Goal: Information Seeking & Learning: Compare options

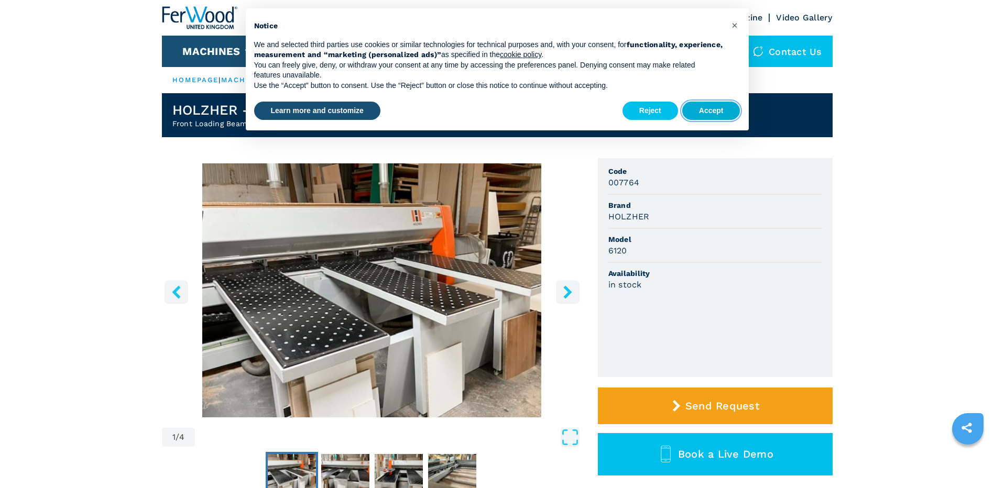
click at [728, 113] on button "Accept" at bounding box center [711, 111] width 58 height 19
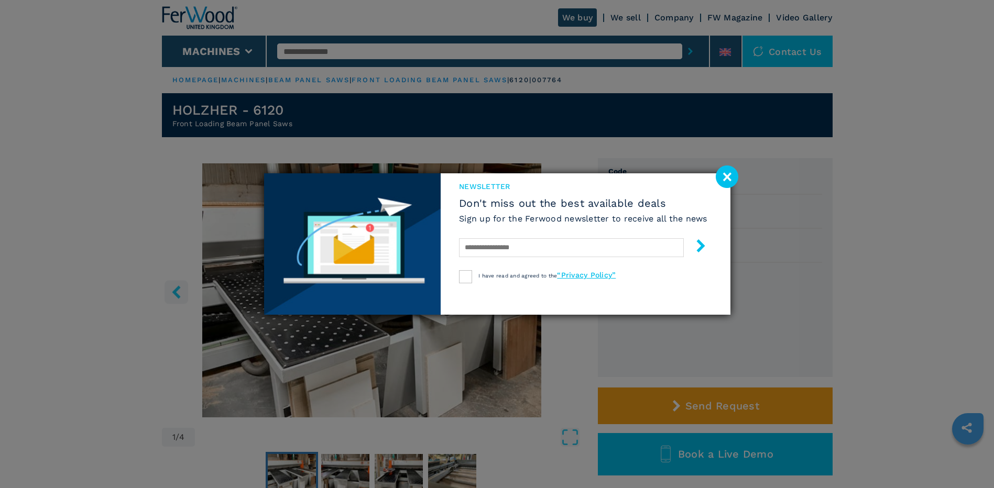
click at [728, 177] on image at bounding box center [727, 177] width 23 height 23
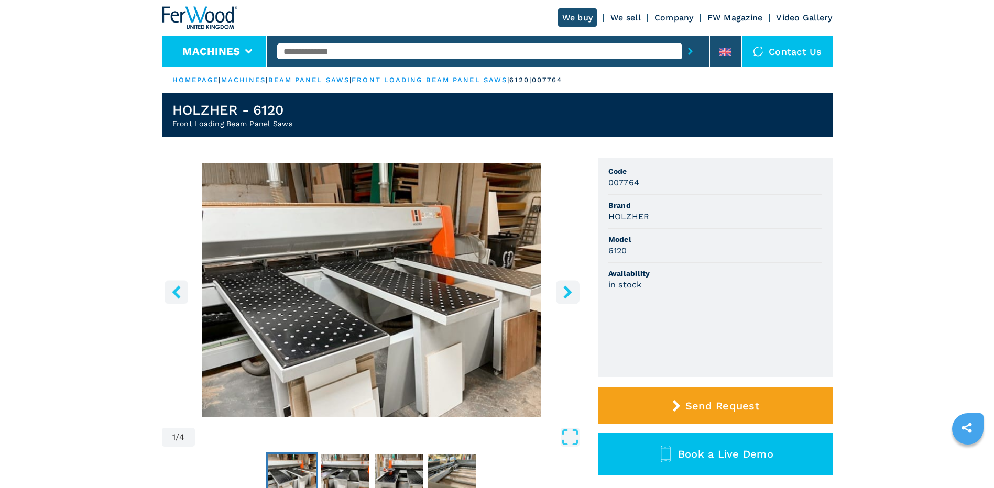
click at [251, 50] on icon at bounding box center [248, 51] width 7 height 5
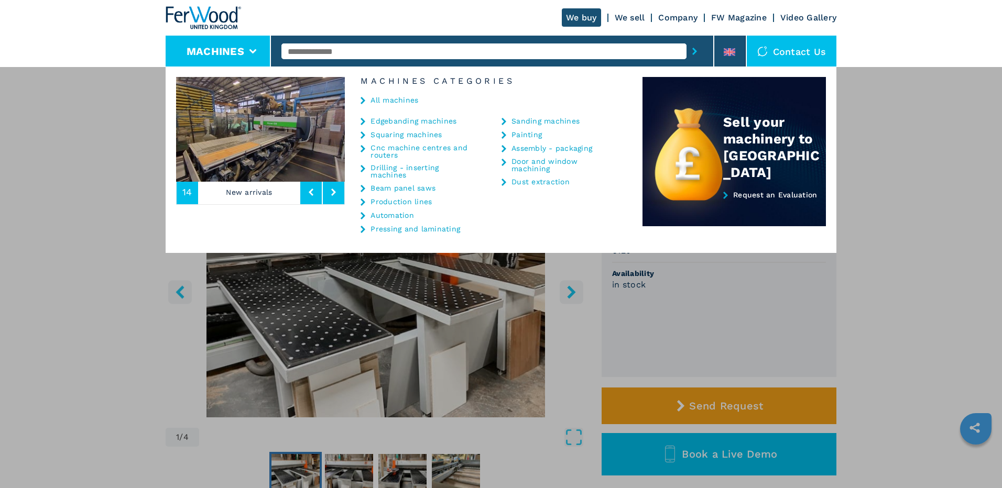
click at [402, 149] on link "Cnc machine centres and routers" at bounding box center [422, 151] width 105 height 15
click at [380, 149] on link "Cnc machine centres and routers" at bounding box center [422, 151] width 105 height 15
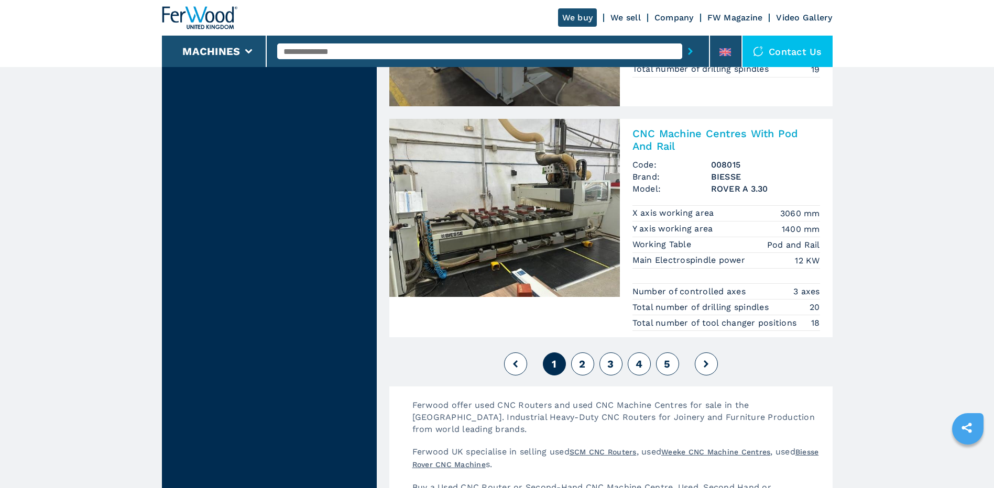
scroll to position [2567, 0]
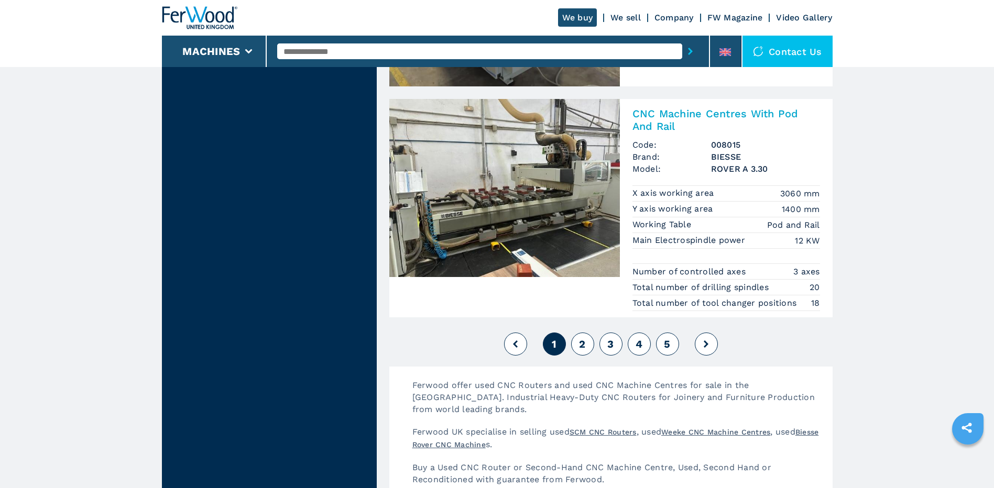
click at [587, 344] on button "2" at bounding box center [582, 344] width 23 height 23
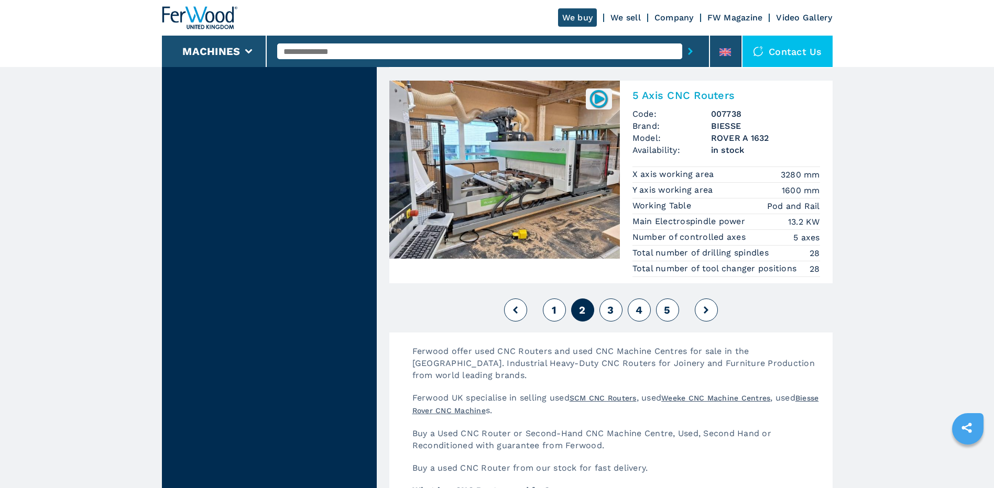
scroll to position [2515, 0]
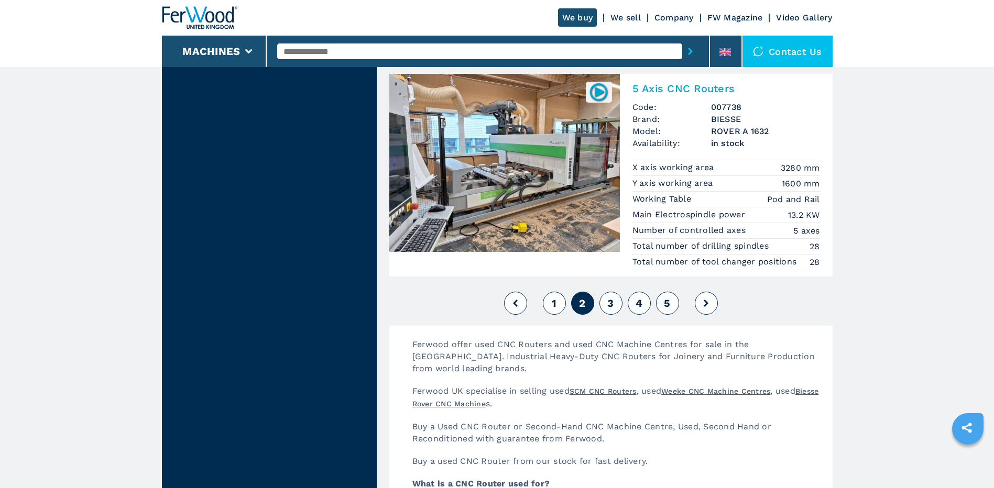
click at [609, 302] on span "3" at bounding box center [610, 303] width 6 height 13
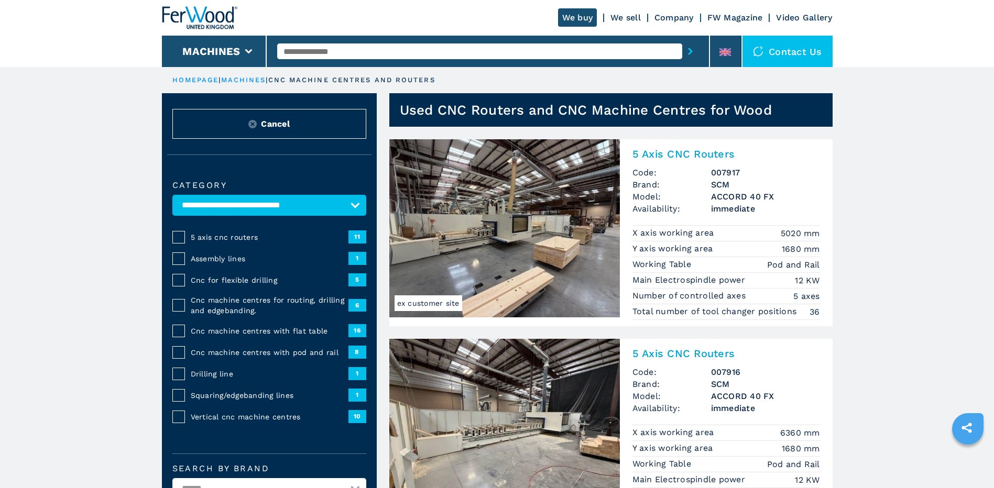
click at [520, 240] on img at bounding box center [504, 228] width 231 height 178
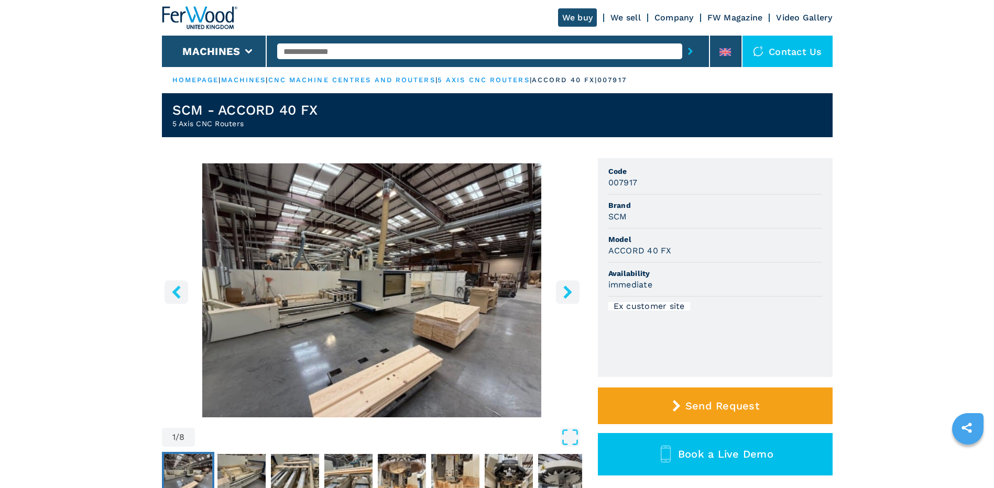
click at [569, 294] on icon "right-button" at bounding box center [567, 292] width 8 height 13
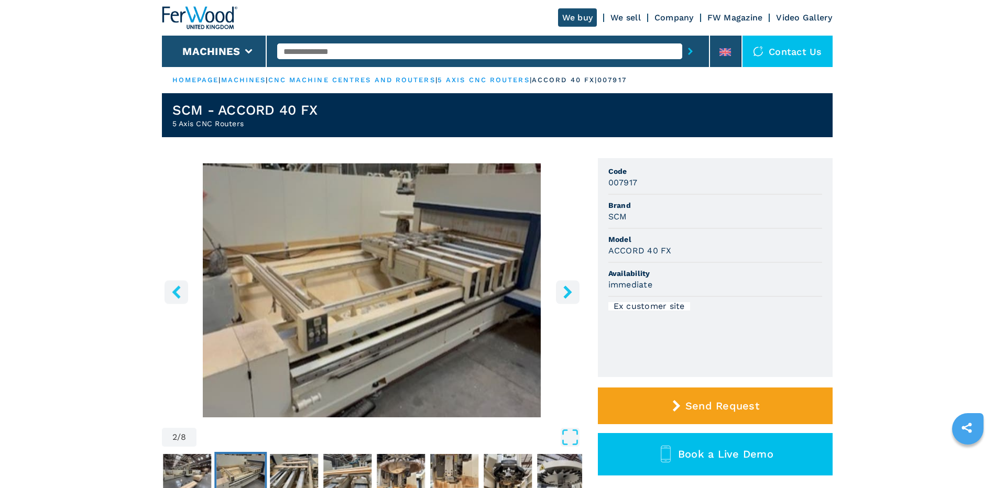
click at [567, 291] on icon "right-button" at bounding box center [567, 292] width 8 height 13
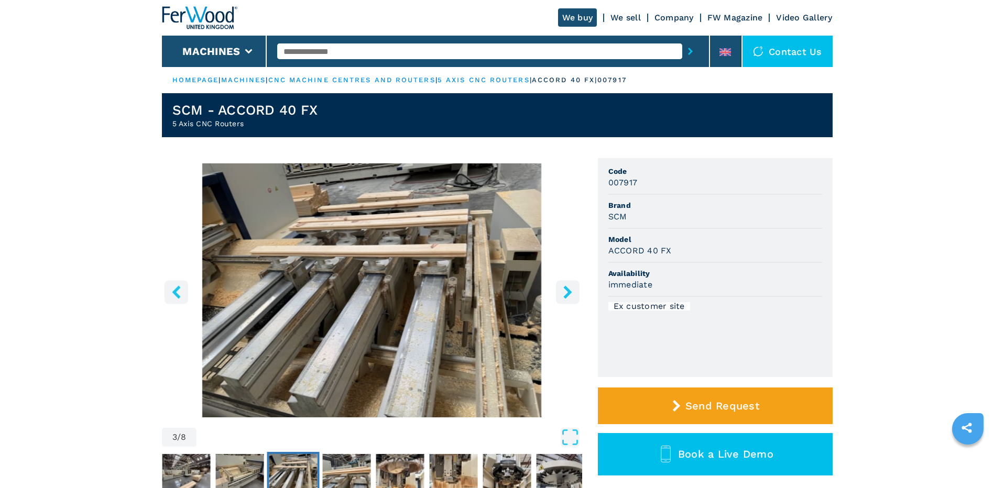
click at [567, 291] on icon "right-button" at bounding box center [567, 292] width 8 height 13
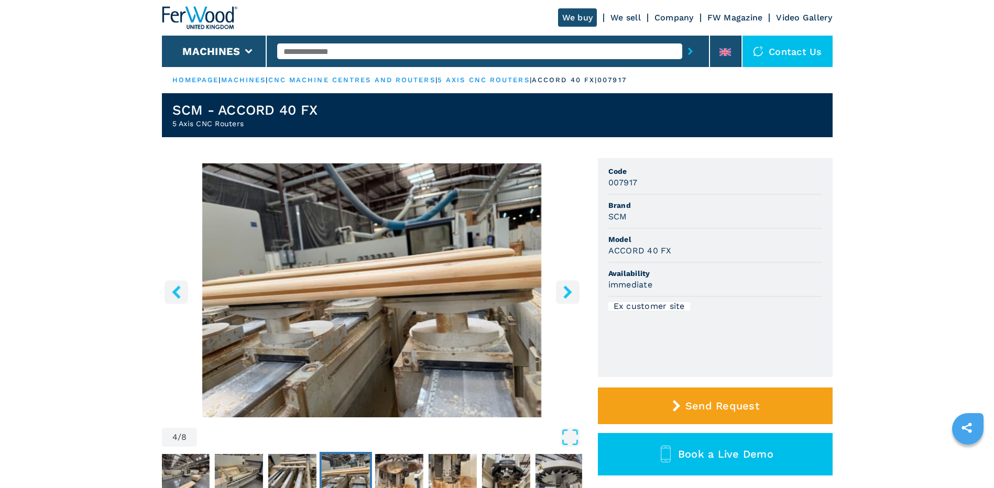
click at [567, 291] on icon "right-button" at bounding box center [567, 292] width 8 height 13
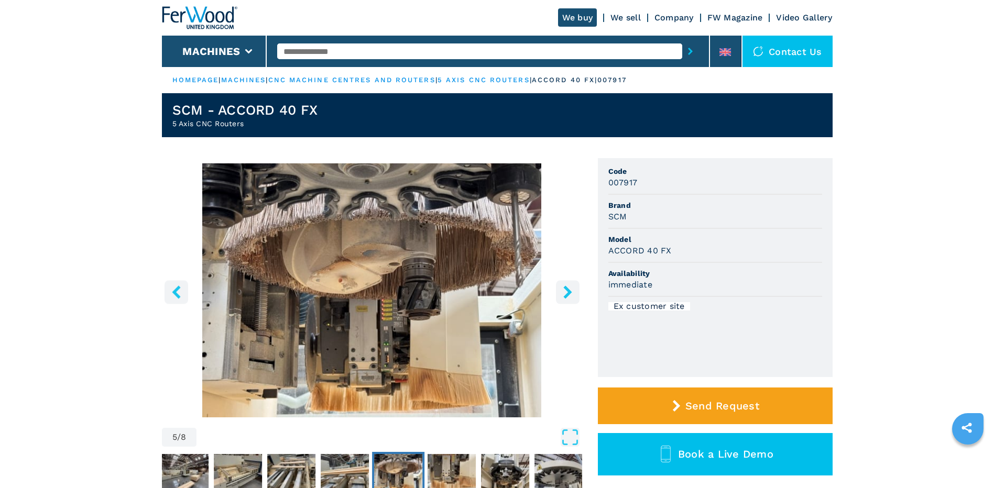
click at [567, 291] on icon "right-button" at bounding box center [567, 292] width 8 height 13
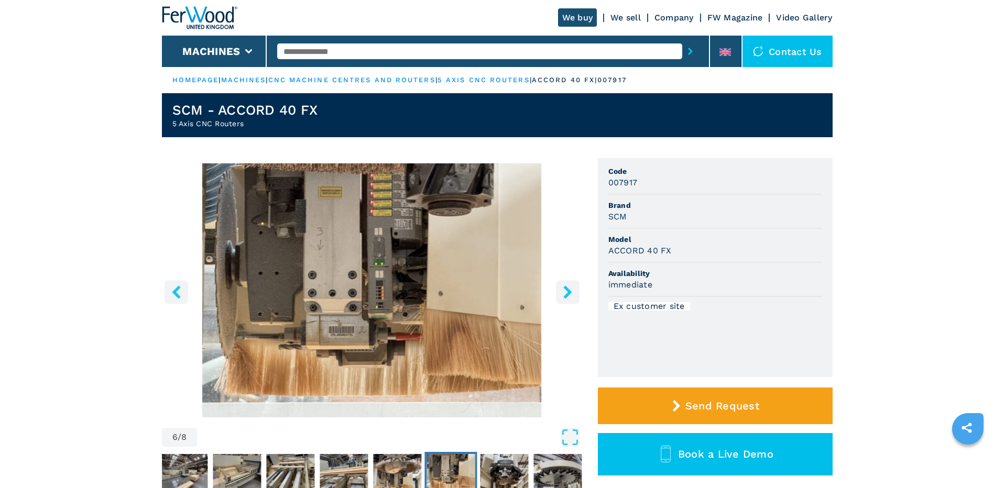
click at [567, 291] on icon "right-button" at bounding box center [567, 292] width 8 height 13
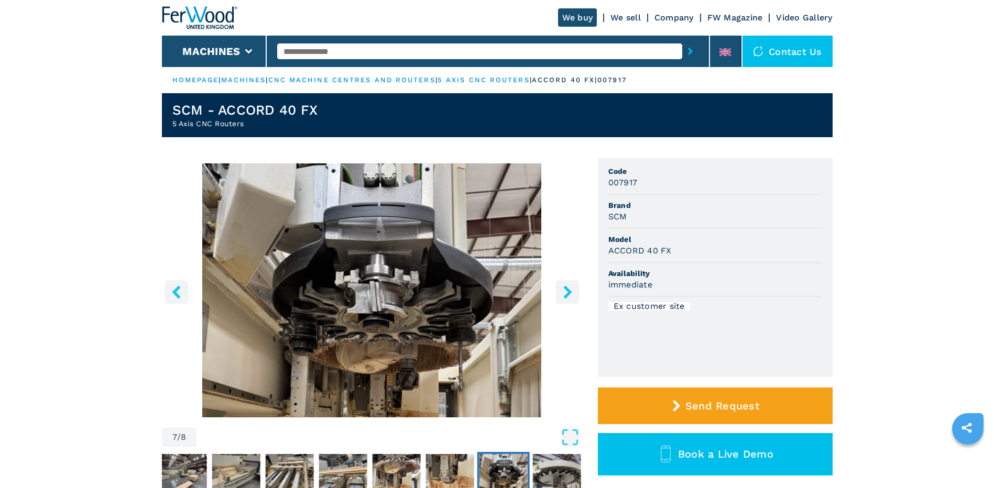
click at [567, 291] on icon "right-button" at bounding box center [567, 292] width 8 height 13
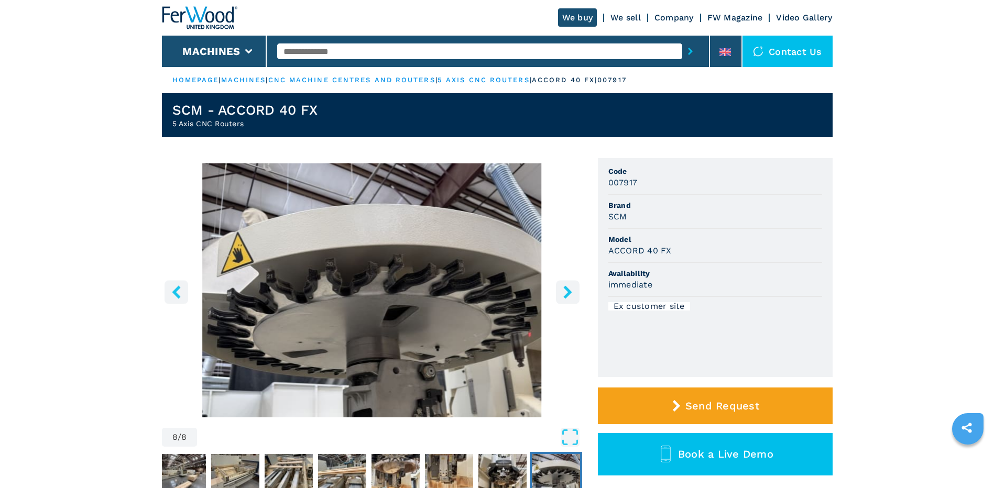
click at [567, 291] on icon "right-button" at bounding box center [567, 292] width 8 height 13
